Goal: Transaction & Acquisition: Download file/media

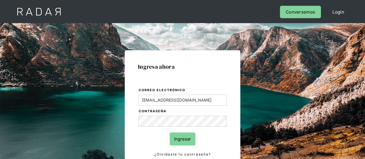
type input "[EMAIL_ADDRESS][DOMAIN_NAME]"
click at [189, 142] on input "Ingresar" at bounding box center [183, 139] width 26 height 13
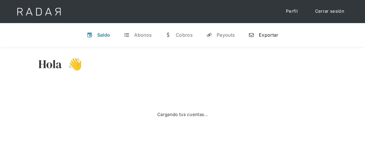
click at [273, 38] on link "n Exportar" at bounding box center [263, 34] width 39 height 15
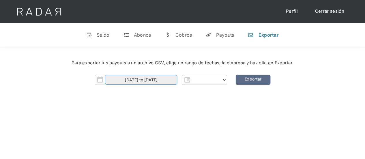
click at [146, 79] on input "01-10-2025 to 14-10-2025" at bounding box center [141, 80] width 72 height 10
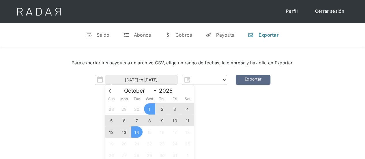
click at [124, 132] on span "13" at bounding box center [124, 131] width 11 height 11
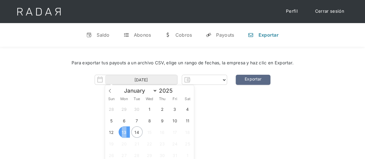
click at [124, 132] on span "13" at bounding box center [124, 131] width 11 height 11
click at [123, 132] on span "13" at bounding box center [124, 131] width 11 height 11
type input "13-10-2025"
click at [124, 132] on span "13" at bounding box center [124, 131] width 11 height 11
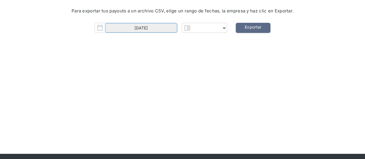
scroll to position [58, 0]
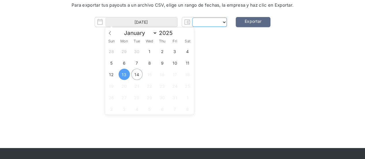
click at [209, 24] on select "Form" at bounding box center [209, 22] width 35 height 9
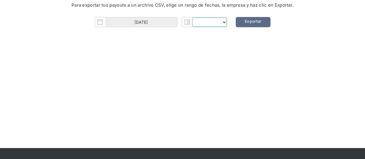
scroll to position [0, 0]
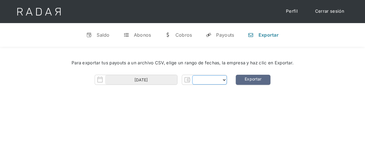
click at [223, 80] on select "Form" at bounding box center [209, 79] width 35 height 9
click at [201, 104] on div "Hola 👋 Cargando tus cuentas... Nombre de la empresa • Conectada • Desconectada …" at bounding box center [182, 126] width 365 height 159
select select "pagsmile"
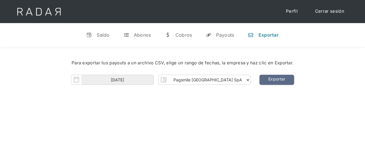
click at [160, 146] on div "Hola Meng 👋 Cargando tus cuentas... Nombre de la empresa • Conectada • Desconec…" at bounding box center [182, 126] width 365 height 159
click at [260, 79] on link "Exportar" at bounding box center [277, 80] width 35 height 10
click at [143, 82] on input "13-10-2025" at bounding box center [117, 80] width 72 height 10
